Goal: Register for event/course

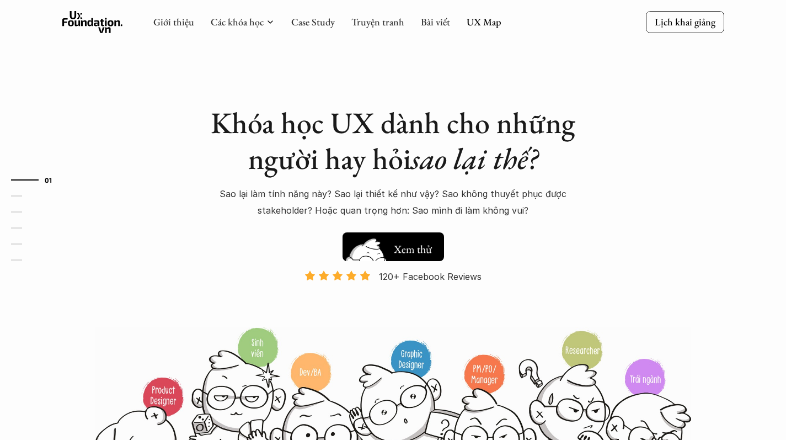
click at [404, 239] on h5 "Hay thôi" at bounding box center [411, 246] width 38 height 15
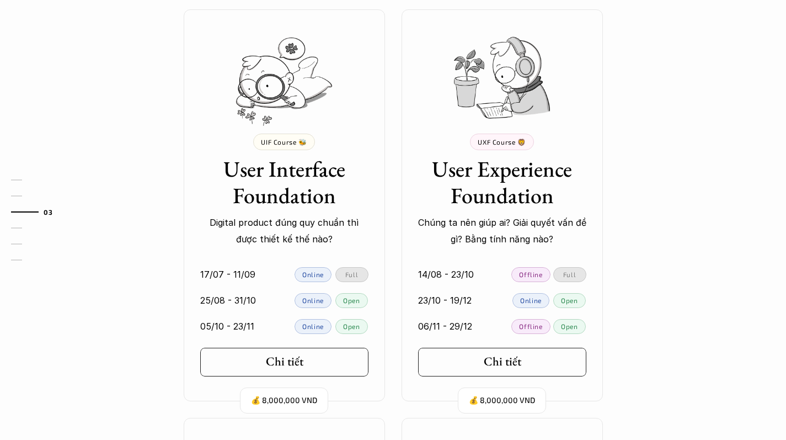
scroll to position [1001, 0]
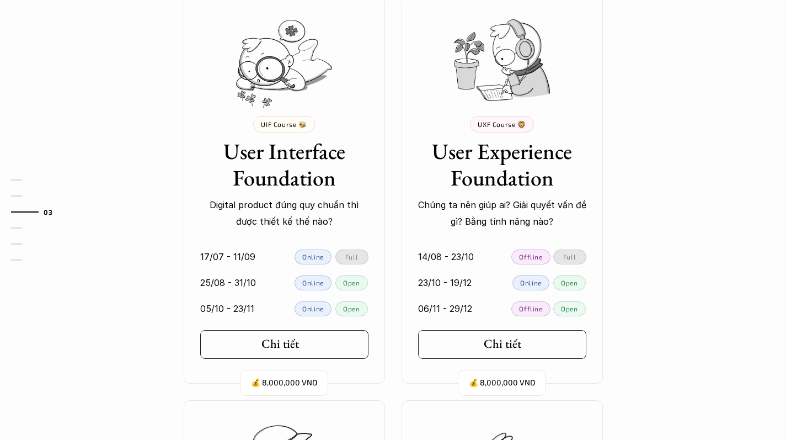
click at [317, 332] on link "Chi tiết" at bounding box center [284, 344] width 168 height 29
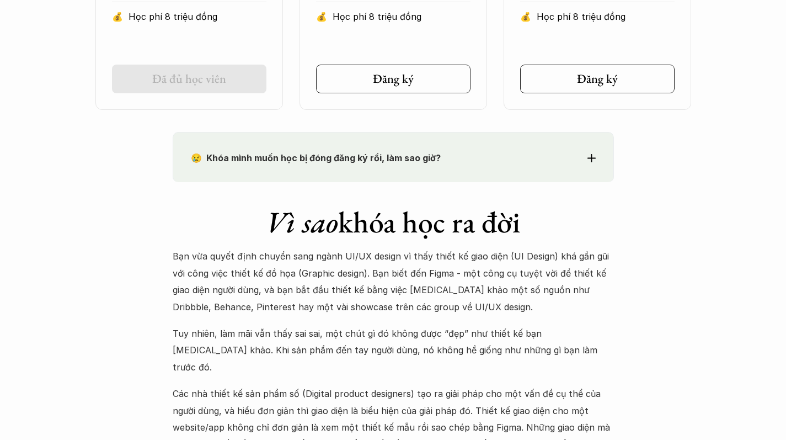
scroll to position [944, 0]
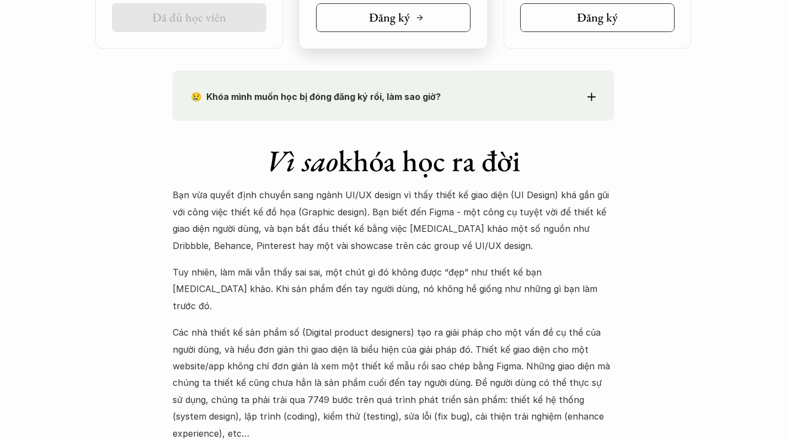
click at [436, 24] on link "Đăng ký" at bounding box center [393, 17] width 154 height 29
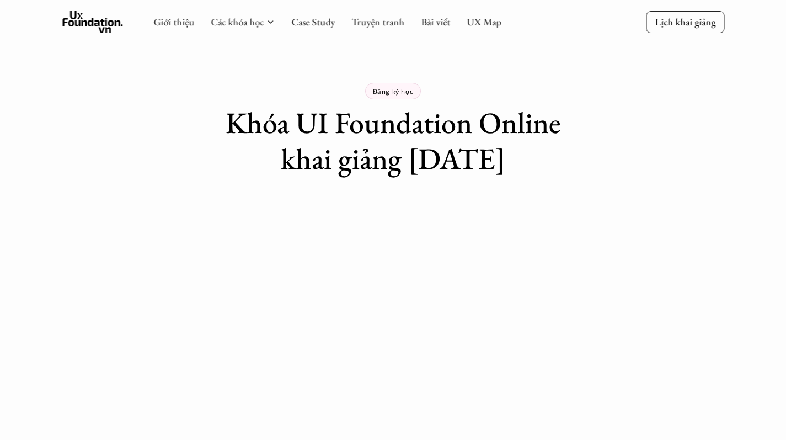
click at [91, 21] on use at bounding box center [92, 22] width 61 height 22
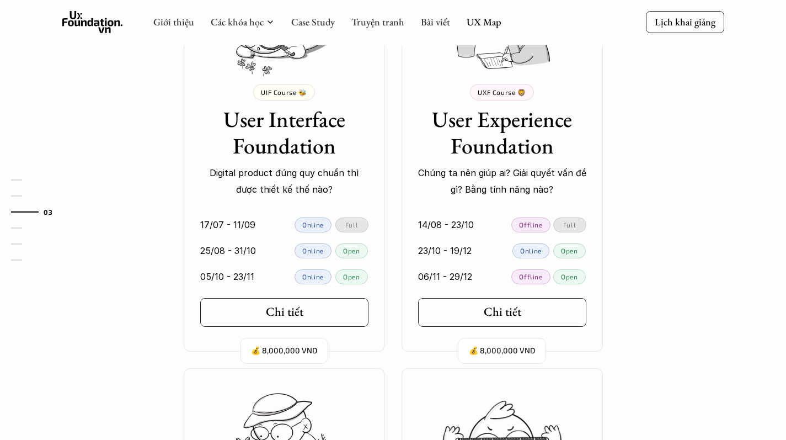
scroll to position [1027, 0]
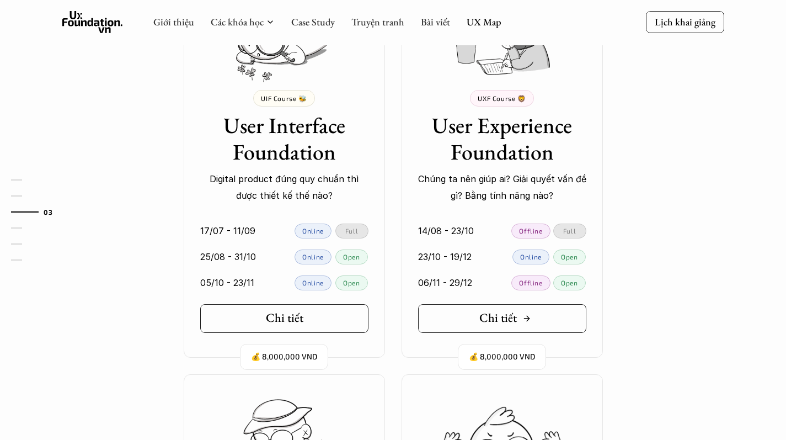
click at [505, 311] on h5 "Chi tiết" at bounding box center [498, 318] width 38 height 14
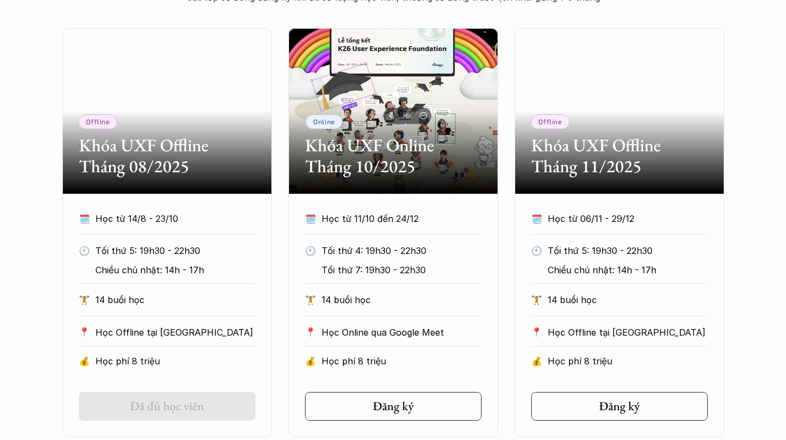
scroll to position [523, 0]
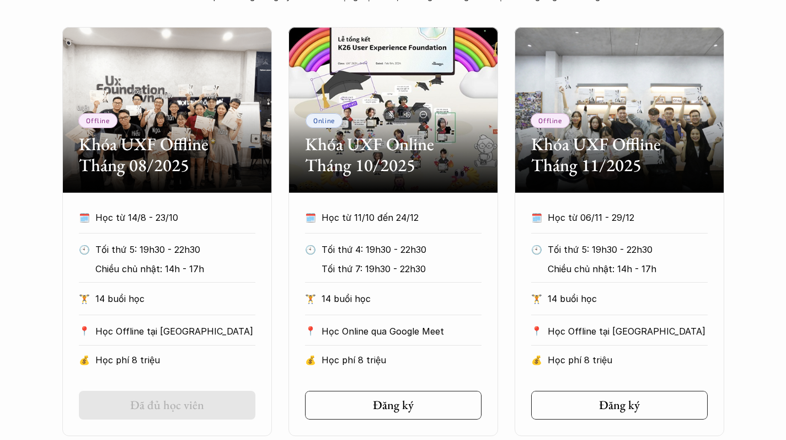
scroll to position [1027, 0]
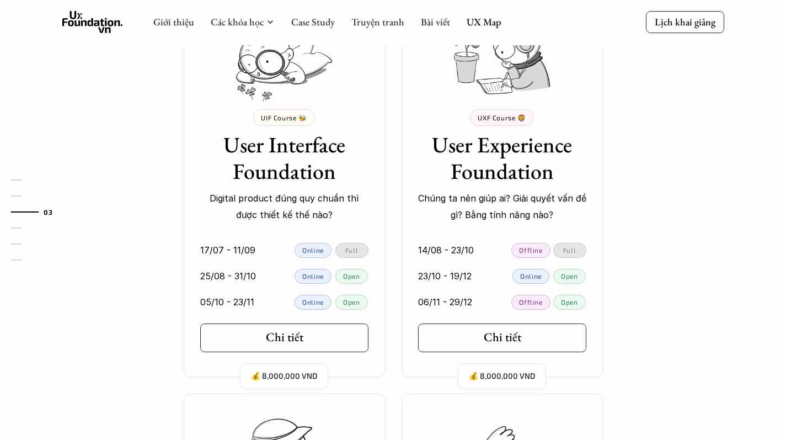
scroll to position [1000, 0]
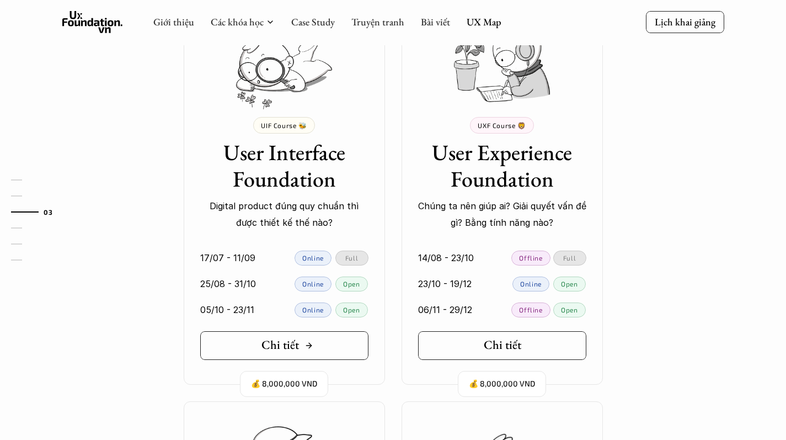
click at [288, 340] on h5 "Chi tiết" at bounding box center [280, 345] width 38 height 14
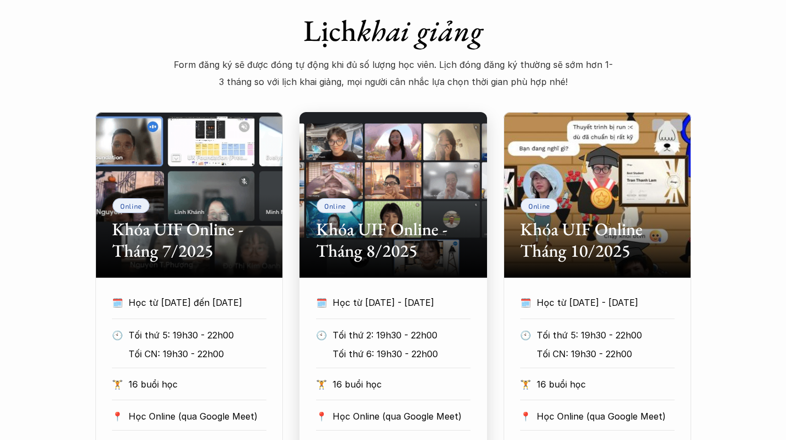
scroll to position [498, 0]
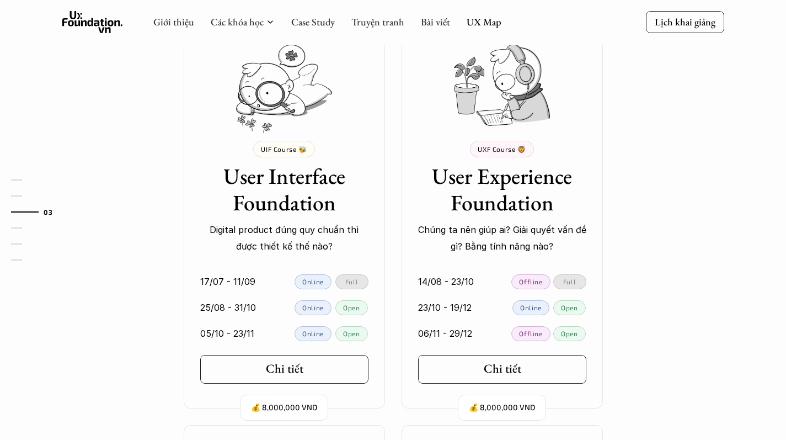
scroll to position [975, 0]
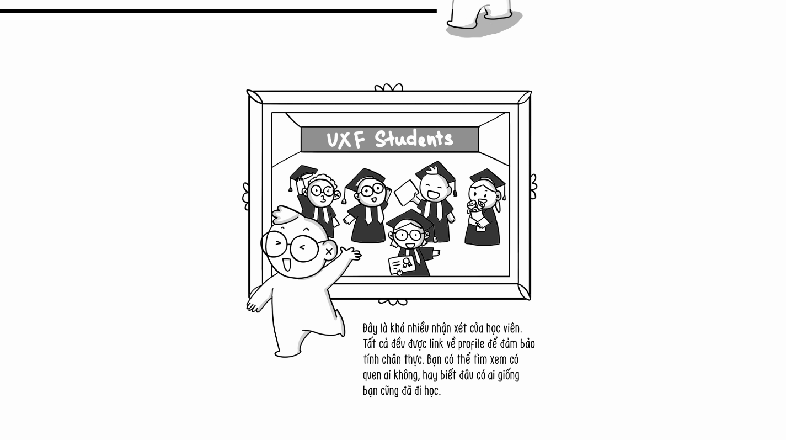
scroll to position [6614, 0]
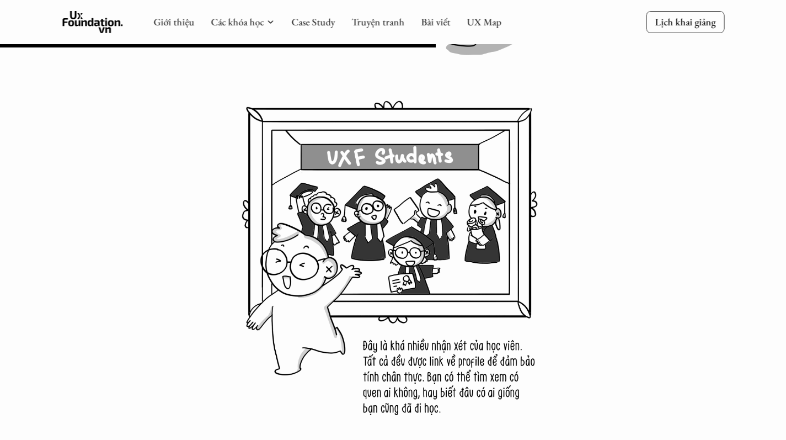
click at [410, 145] on img at bounding box center [393, 258] width 359 height 359
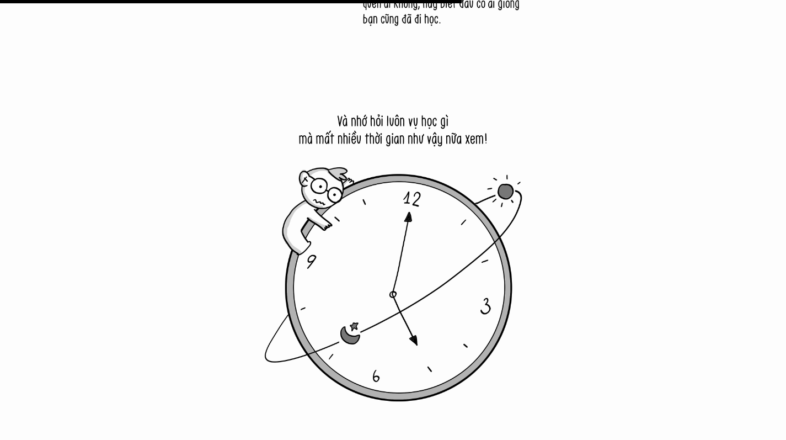
scroll to position [7005, 0]
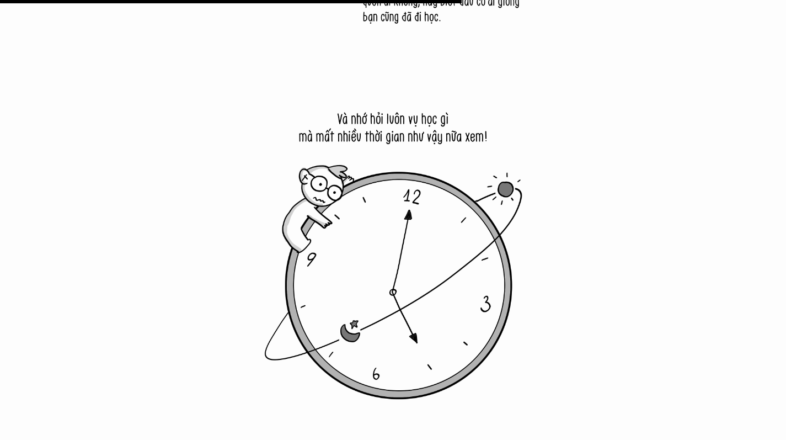
click at [381, 133] on img at bounding box center [393, 250] width 359 height 359
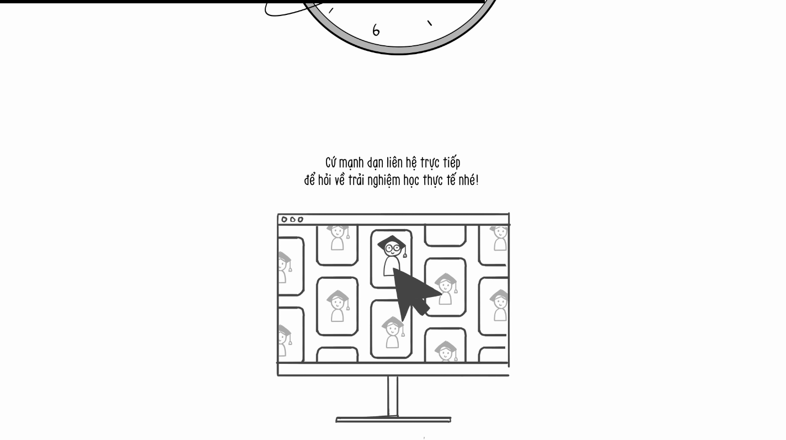
scroll to position [7355, 0]
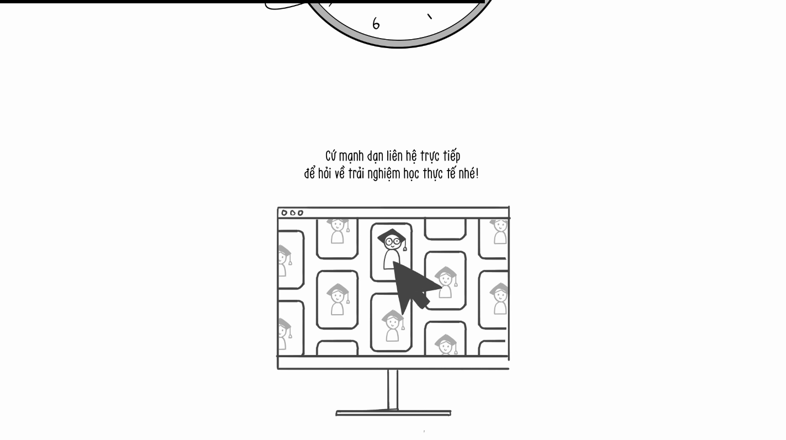
click at [380, 276] on img at bounding box center [393, 282] width 359 height 359
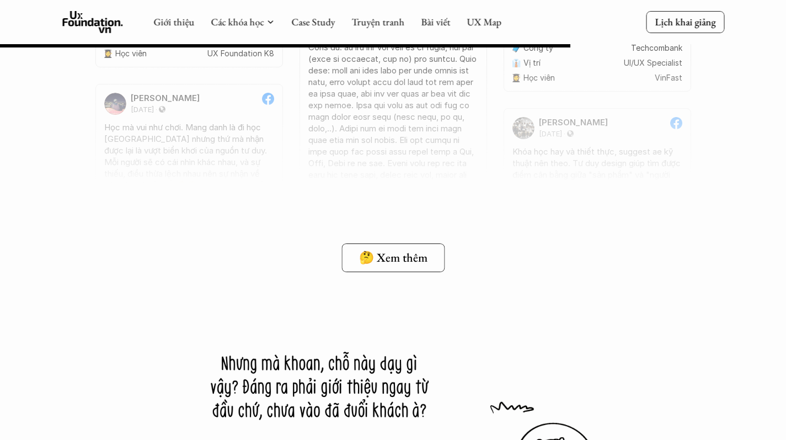
scroll to position [8632, 0]
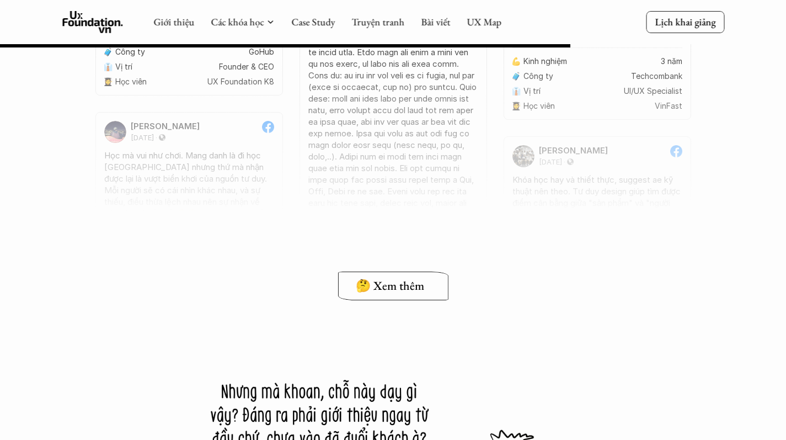
click at [423, 279] on div "🤔 Xem thêm" at bounding box center [396, 286] width 82 height 14
